Goal: Task Accomplishment & Management: Complete application form

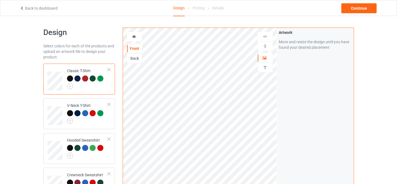
scroll to position [108, 0]
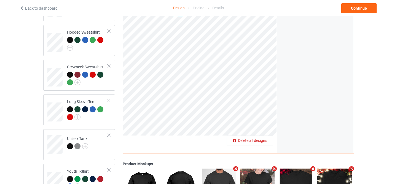
click at [263, 138] on span "Delete all designs" at bounding box center [252, 140] width 29 height 4
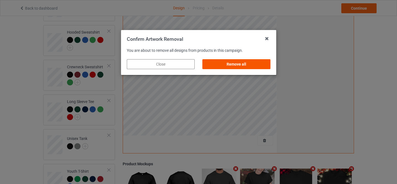
click at [247, 68] on div "Remove all" at bounding box center [236, 64] width 68 height 10
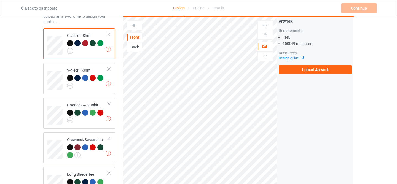
scroll to position [0, 0]
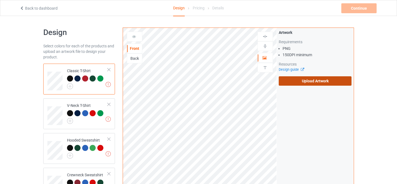
click at [295, 81] on label "Upload Artwork" at bounding box center [315, 80] width 73 height 9
click at [0, 0] on input "Upload Artwork" at bounding box center [0, 0] width 0 height 0
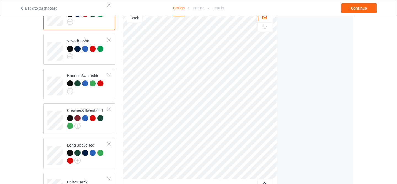
scroll to position [192, 0]
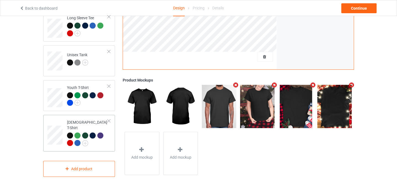
click at [69, 133] on div at bounding box center [70, 136] width 6 height 6
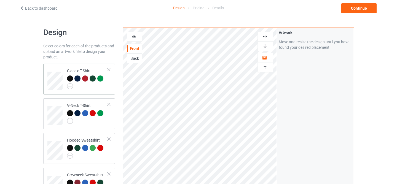
click at [70, 80] on div at bounding box center [70, 79] width 6 height 6
click at [359, 7] on div "Continue" at bounding box center [358, 8] width 35 height 10
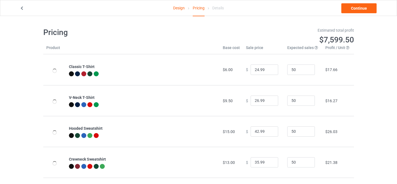
click at [355, 14] on div "Design Pricing Details Continue" at bounding box center [198, 7] width 365 height 15
click at [352, 11] on link "Continue" at bounding box center [358, 8] width 35 height 10
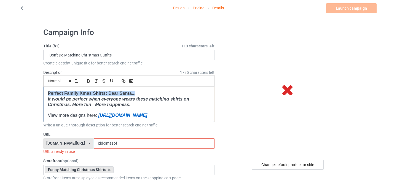
drag, startPoint x: 137, startPoint y: 93, endPoint x: 47, endPoint y: 91, distance: 89.9
click at [47, 91] on div "Perfect Family Xmas Shirts: Dear Santa... It would be perfect when everyone wea…" at bounding box center [129, 104] width 171 height 35
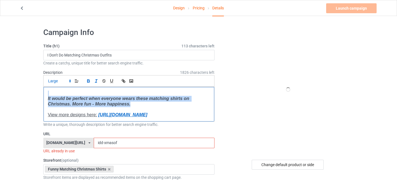
drag, startPoint x: 132, startPoint y: 104, endPoint x: 26, endPoint y: 93, distance: 107.0
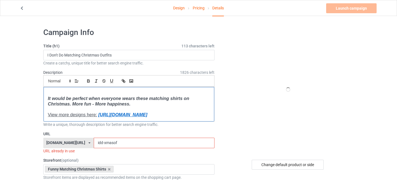
click at [49, 97] on em "It would be perfect when everyone wears these matching shirts on Christmas. Mor…" at bounding box center [119, 101] width 142 height 11
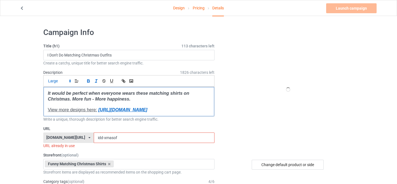
drag, startPoint x: 205, startPoint y: 111, endPoint x: 99, endPoint y: 110, distance: 105.8
click at [99, 110] on p "View more designs here: https://www.familypresent.net/stores/dear-santa2" at bounding box center [129, 110] width 162 height 6
drag, startPoint x: 98, startPoint y: 110, endPoint x: 0, endPoint y: 110, distance: 97.8
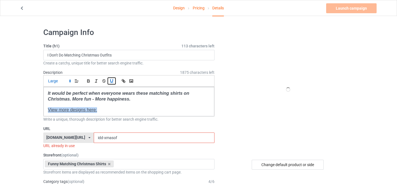
click at [111, 81] on icon "button" at bounding box center [111, 81] width 5 height 5
click at [96, 137] on input "idd-xmasof" at bounding box center [154, 138] width 121 height 10
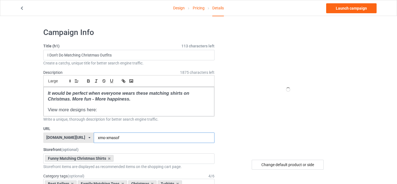
click at [101, 137] on input "xmo-xmasof" at bounding box center [154, 138] width 121 height 10
drag, startPoint x: 100, startPoint y: 137, endPoint x: 160, endPoint y: 130, distance: 60.0
type input "xmo-idd"
click at [108, 158] on icon at bounding box center [109, 159] width 3 height 4
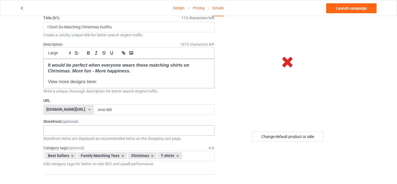
scroll to position [61, 0]
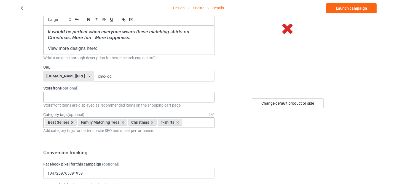
click at [72, 121] on icon at bounding box center [72, 123] width 3 height 4
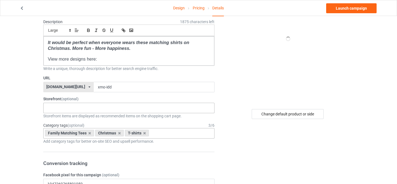
scroll to position [0, 0]
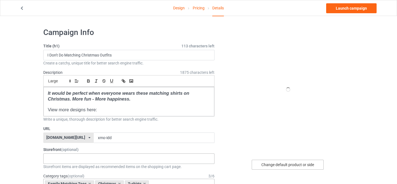
click at [269, 163] on div "Change default product or side" at bounding box center [288, 165] width 72 height 10
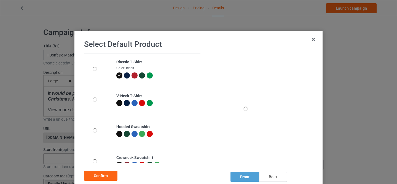
click at [118, 75] on icon at bounding box center [119, 75] width 3 height 3
click at [106, 175] on div "Confirm" at bounding box center [100, 176] width 33 height 10
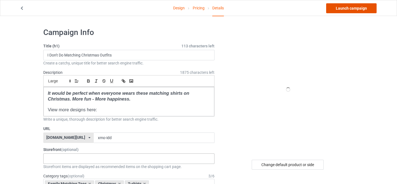
click at [342, 13] on link "Launch campaign" at bounding box center [351, 8] width 50 height 10
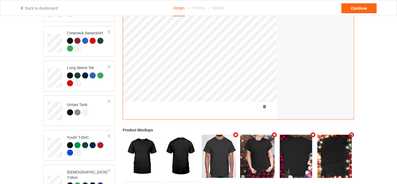
scroll to position [30, 0]
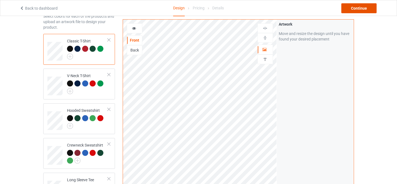
click at [364, 9] on div "Continue" at bounding box center [358, 8] width 35 height 10
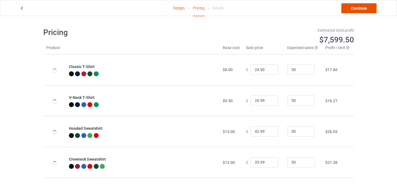
click at [360, 6] on link "Continue" at bounding box center [358, 8] width 35 height 10
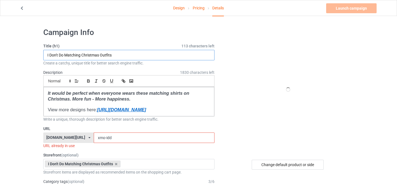
click at [155, 58] on input "I Don't Do Matching Christmas Outfits" at bounding box center [128, 55] width 171 height 10
paste input "xmo-idd"
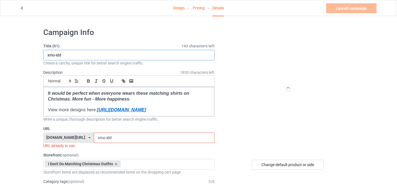
click at [86, 52] on input "xmo-idd" at bounding box center [128, 55] width 171 height 10
paste input "Bruh I Don't Do Matching Christmas Outfits"
type input "Bruh I Don't Do Matching Christmas Outfits"
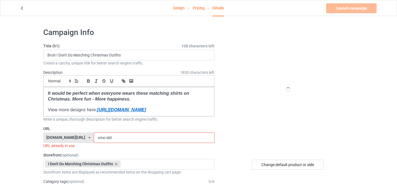
click at [100, 137] on input "xmo-idd" at bounding box center [154, 138] width 121 height 10
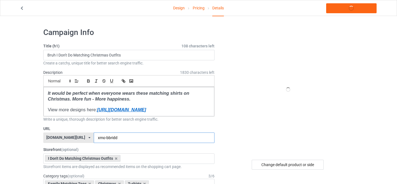
type input "xmo-bbridd"
click at [352, 11] on link "Launch campaign" at bounding box center [351, 8] width 50 height 10
